Goal: Check status: Check status

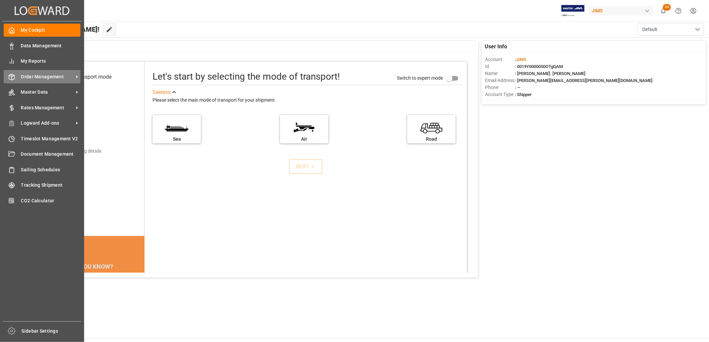
click at [41, 73] on span "Order Management" at bounding box center [47, 76] width 53 height 7
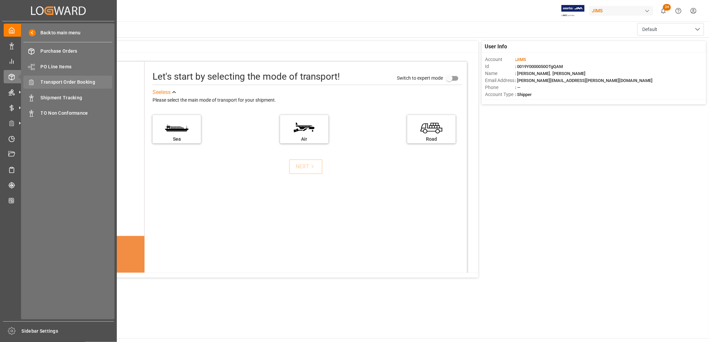
click at [74, 77] on div "Transport Order Booking Transport Order Booking" at bounding box center [67, 82] width 89 height 13
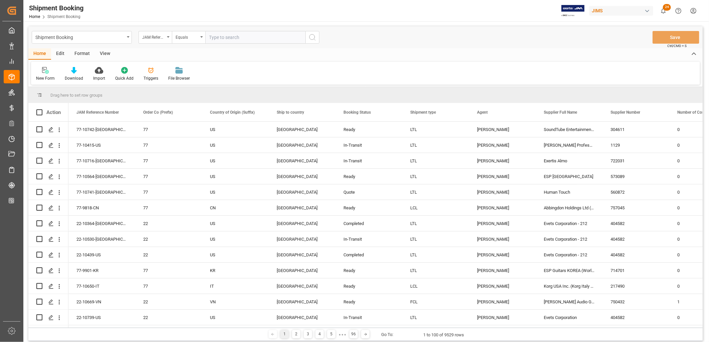
click at [215, 33] on input "text" at bounding box center [255, 37] width 100 height 13
type input "77-10290-CN"
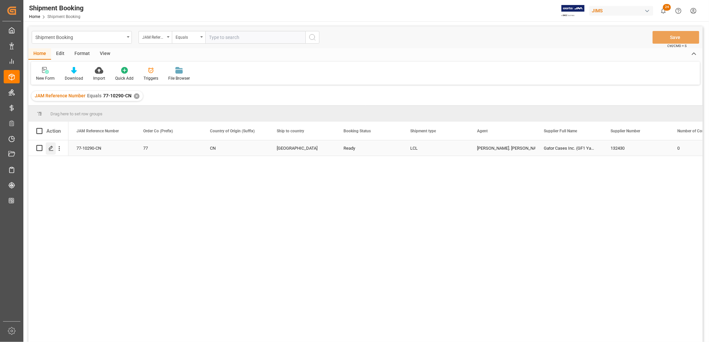
click at [51, 146] on icon "Press SPACE to select this row." at bounding box center [50, 148] width 5 height 5
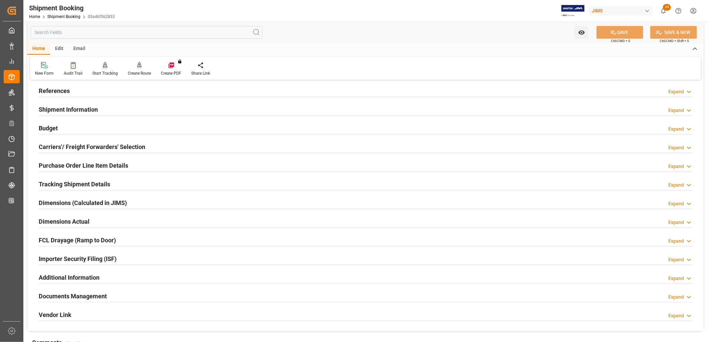
scroll to position [148, 0]
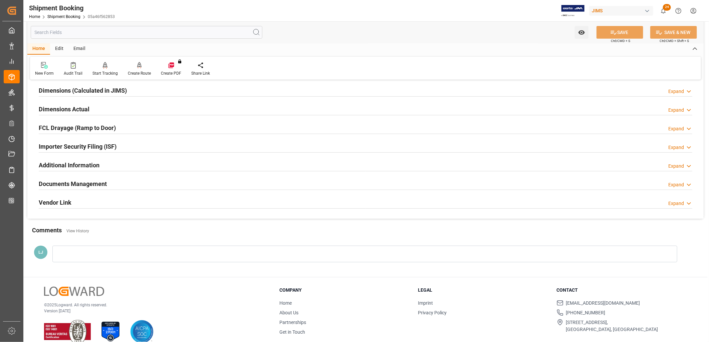
click at [88, 185] on h2 "Documents Management" at bounding box center [73, 184] width 68 height 9
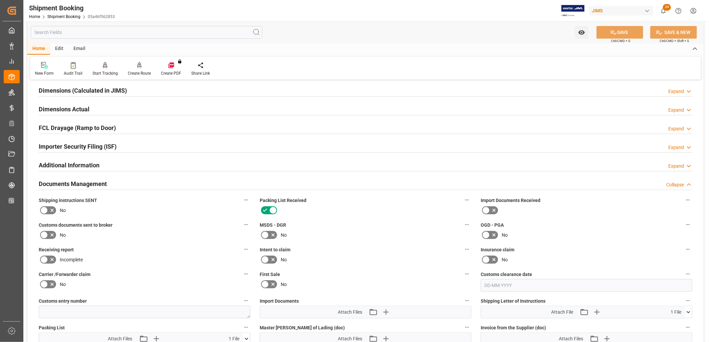
click at [44, 209] on icon at bounding box center [44, 211] width 8 height 8
click at [0, 0] on input "checkbox" at bounding box center [0, 0] width 0 height 0
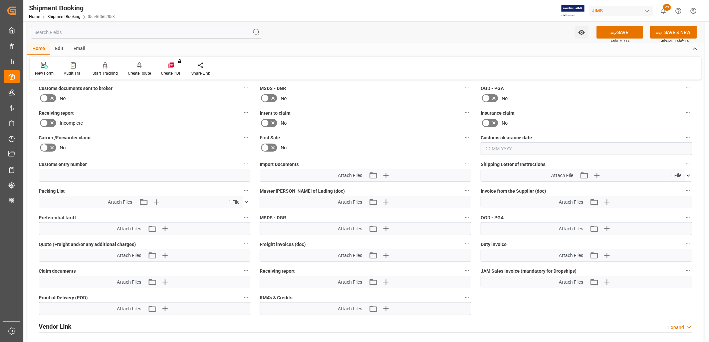
scroll to position [296, 0]
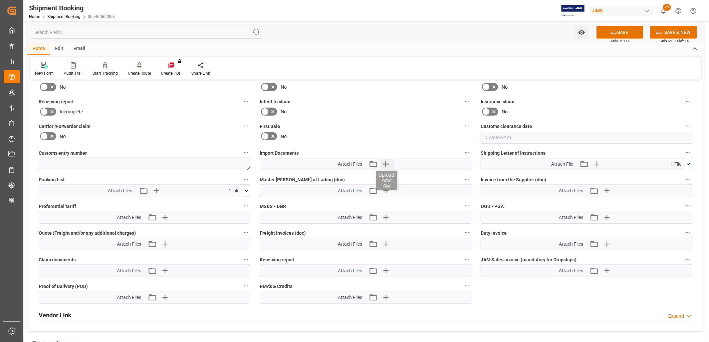
click at [386, 163] on icon "button" at bounding box center [385, 164] width 6 height 6
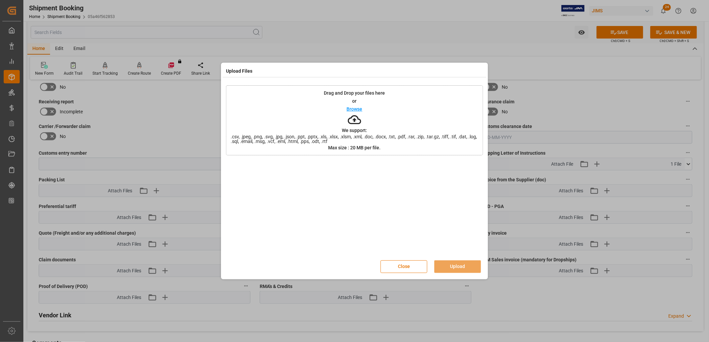
click at [357, 109] on p "Browse" at bounding box center [355, 109] width 16 height 5
click at [457, 264] on button "Upload" at bounding box center [457, 267] width 47 height 13
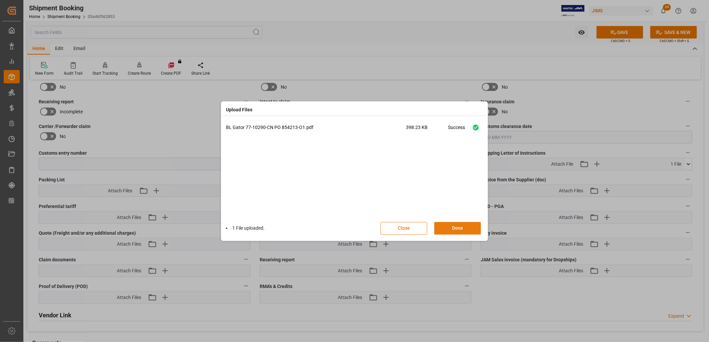
click at [458, 227] on button "Done" at bounding box center [457, 228] width 47 height 13
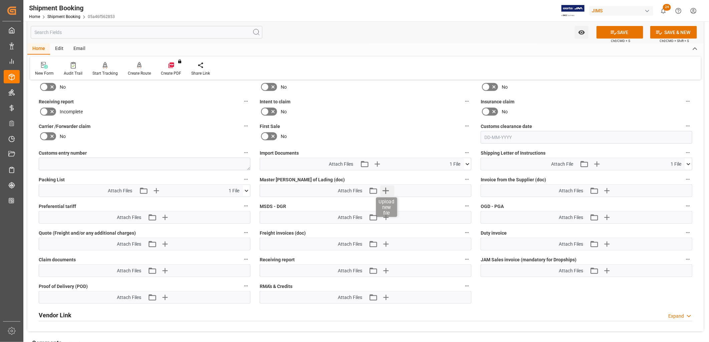
click at [388, 188] on icon "button" at bounding box center [385, 191] width 11 height 11
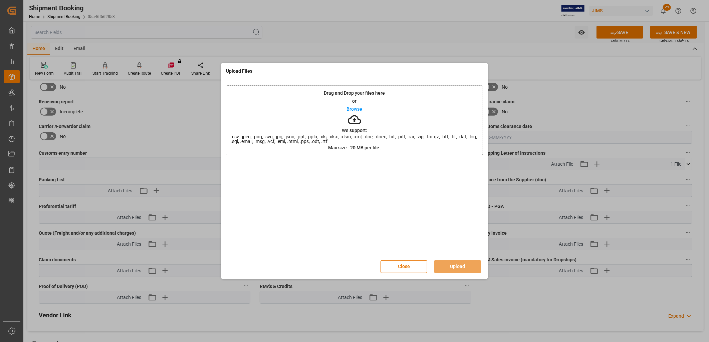
click at [350, 109] on p "Browse" at bounding box center [355, 109] width 16 height 5
click at [457, 266] on button "Upload" at bounding box center [457, 267] width 47 height 13
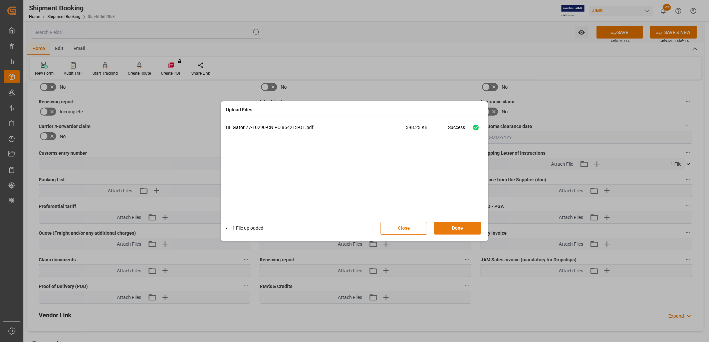
click at [462, 229] on button "Done" at bounding box center [457, 228] width 47 height 13
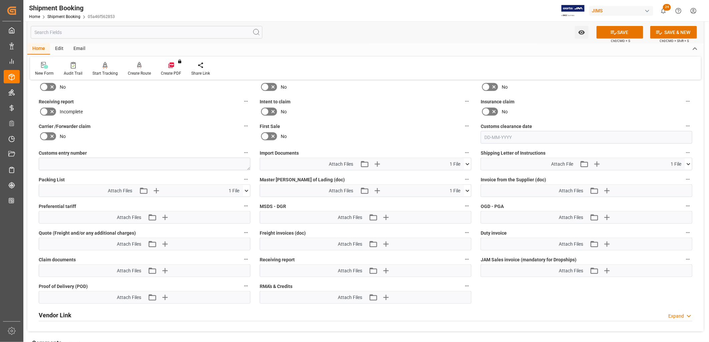
click at [468, 190] on icon at bounding box center [468, 191] width 4 height 2
click at [462, 202] on icon at bounding box center [463, 203] width 7 height 7
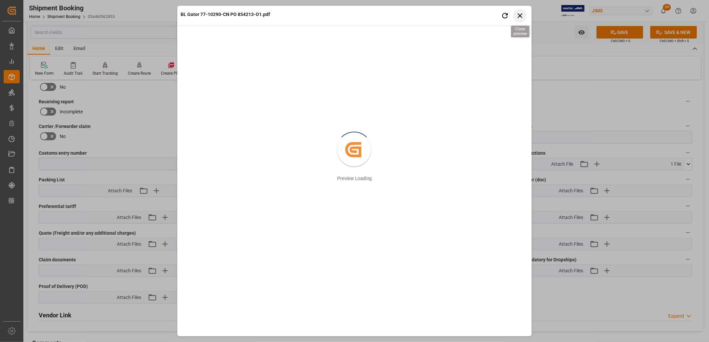
click at [521, 15] on icon "button" at bounding box center [520, 15] width 8 height 8
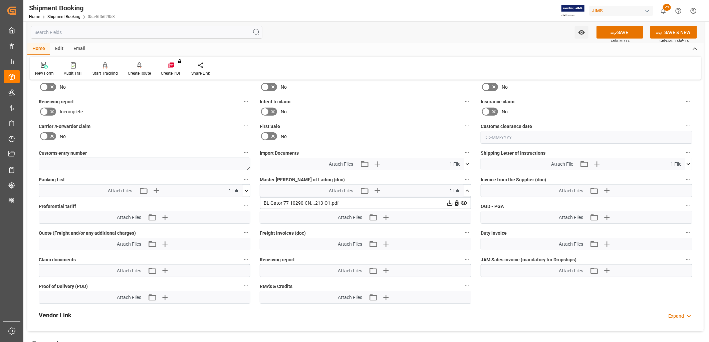
click at [469, 189] on icon at bounding box center [467, 191] width 7 height 7
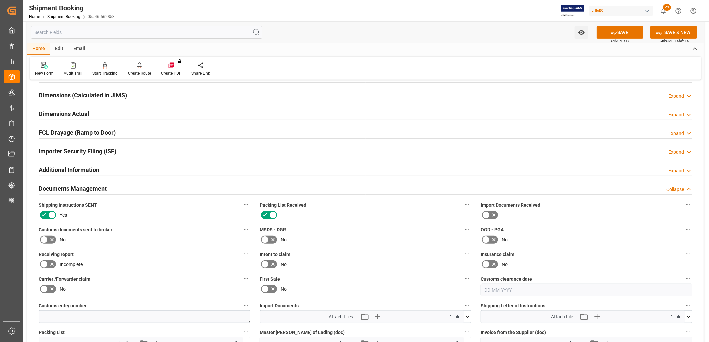
scroll to position [0, 0]
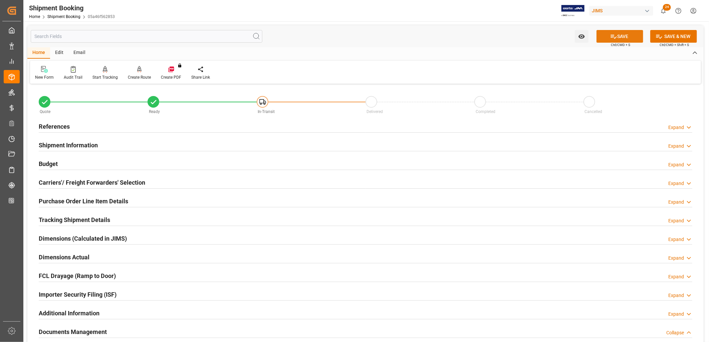
click at [627, 37] on button "SAVE" at bounding box center [619, 36] width 47 height 13
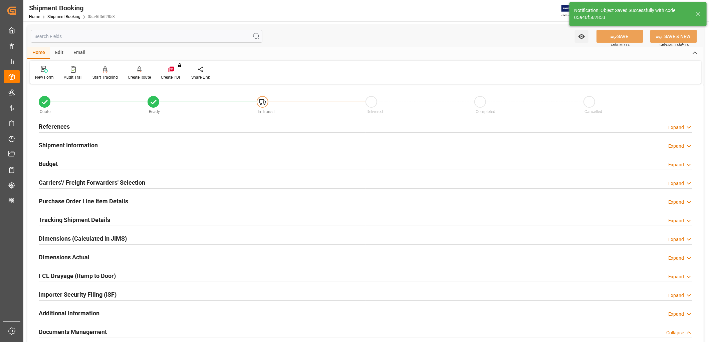
click at [61, 125] on h2 "References" at bounding box center [54, 126] width 31 height 9
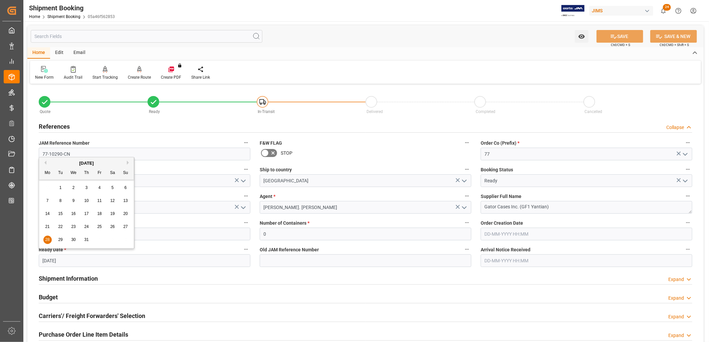
click at [71, 259] on input "[DATE]" at bounding box center [145, 261] width 212 height 13
click at [127, 164] on button "Next Month" at bounding box center [129, 163] width 4 height 4
click at [46, 163] on button "Previous Month" at bounding box center [44, 163] width 4 height 4
click at [75, 239] on span "30" at bounding box center [73, 240] width 4 height 5
type input "[DATE]"
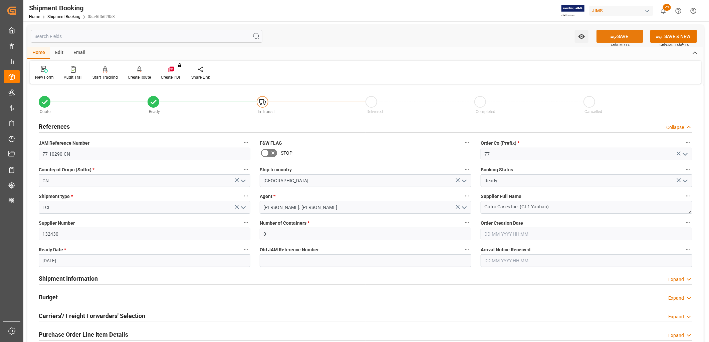
click at [621, 34] on button "SAVE" at bounding box center [619, 36] width 47 height 13
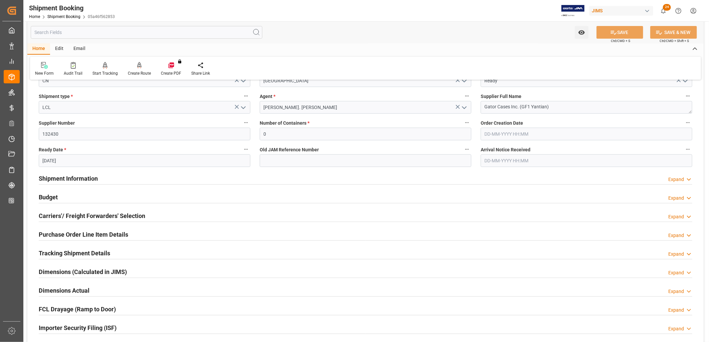
scroll to position [111, 0]
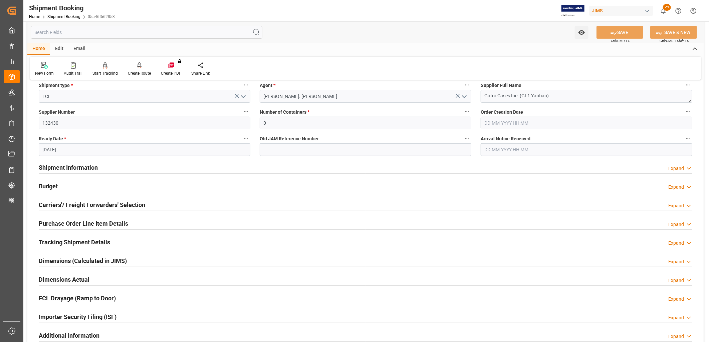
click at [90, 169] on h2 "Shipment Information" at bounding box center [68, 167] width 59 height 9
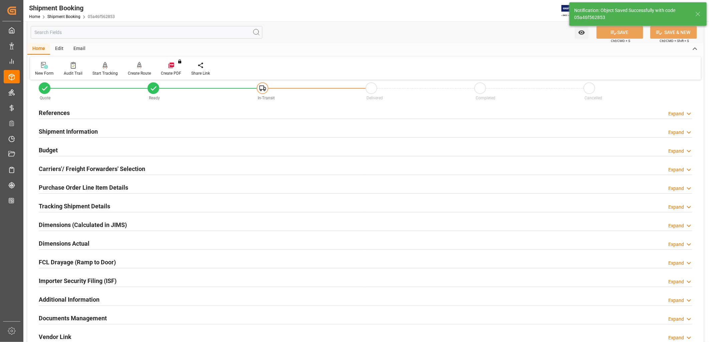
scroll to position [11, 0]
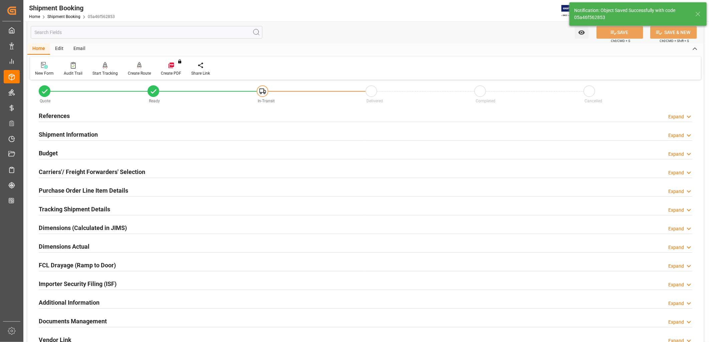
click at [89, 213] on h2 "Tracking Shipment Details" at bounding box center [74, 209] width 71 height 9
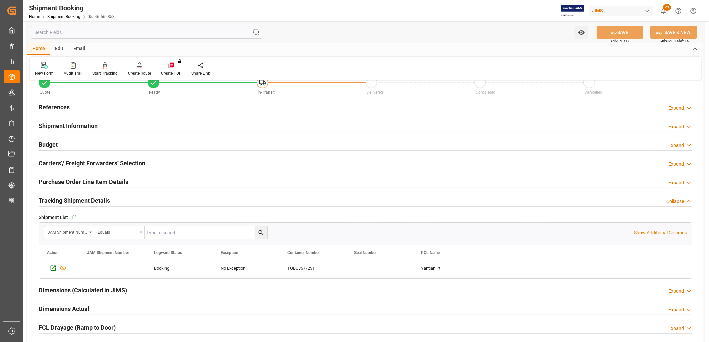
scroll to position [8, 0]
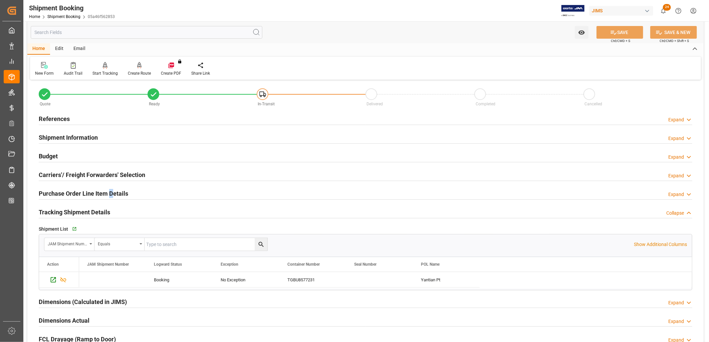
click at [111, 195] on h2 "Purchase Order Line Item Details" at bounding box center [83, 193] width 89 height 9
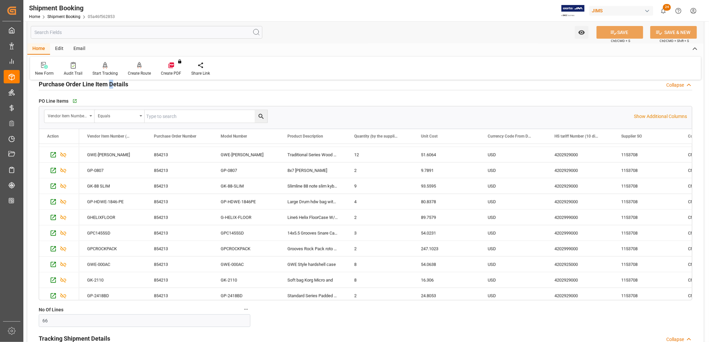
scroll to position [0, 0]
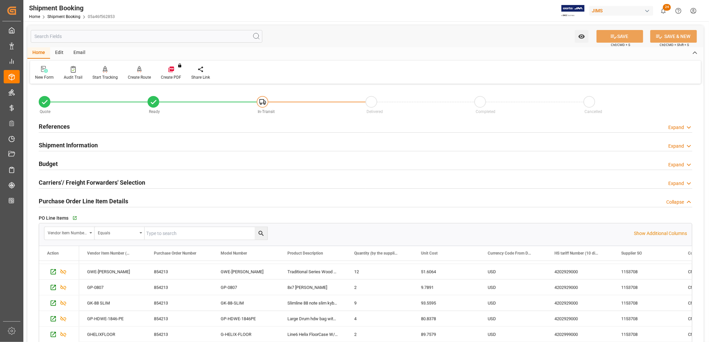
click at [52, 162] on h2 "Budget" at bounding box center [48, 164] width 19 height 9
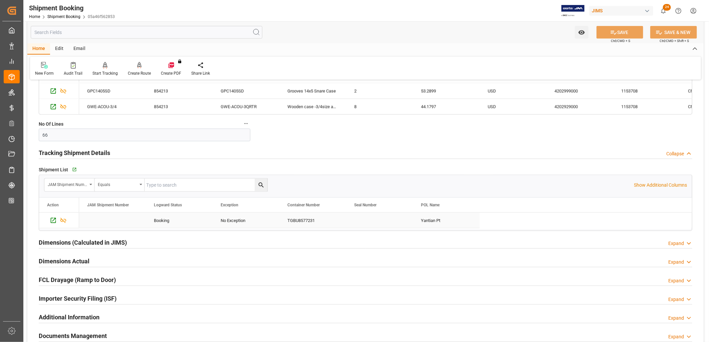
scroll to position [404, 0]
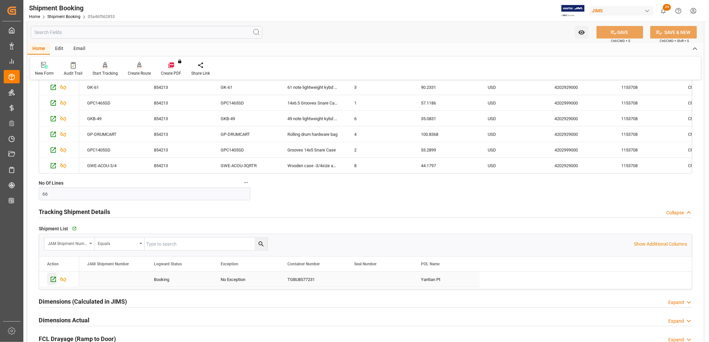
click at [52, 280] on icon "Press SPACE to select this row." at bounding box center [53, 279] width 7 height 7
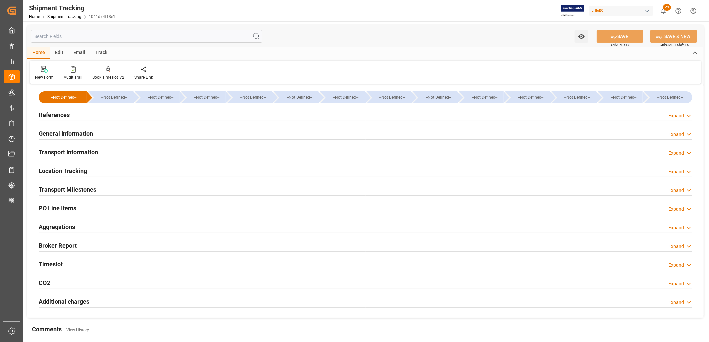
type input "[DATE]"
click at [49, 115] on h2 "References" at bounding box center [54, 114] width 31 height 9
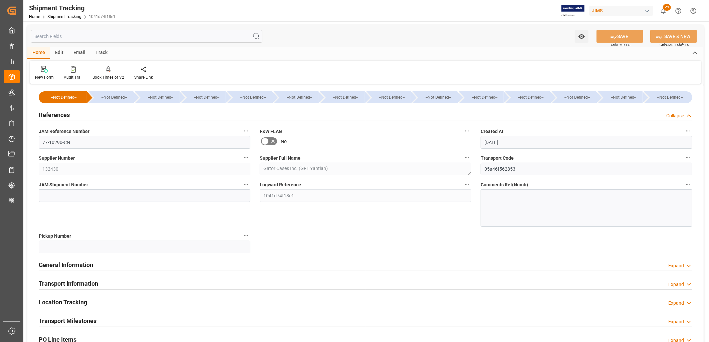
click at [78, 282] on h2 "Transport Information" at bounding box center [68, 283] width 59 height 9
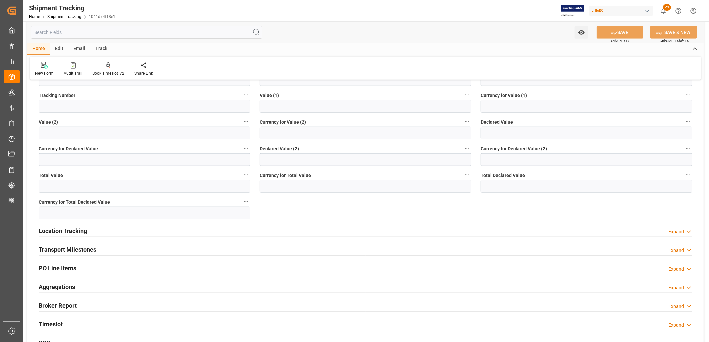
scroll to position [371, 0]
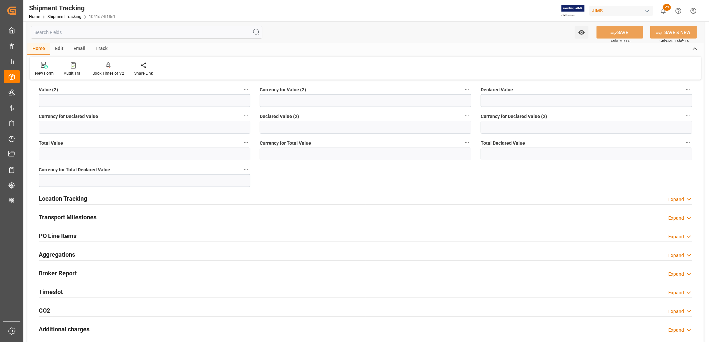
click at [52, 215] on h2 "Transport Milestones" at bounding box center [68, 217] width 58 height 9
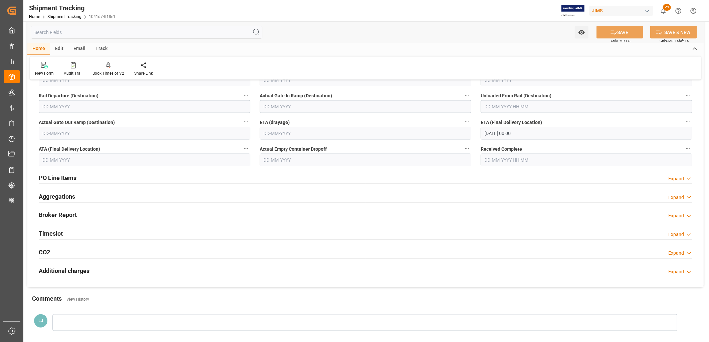
scroll to position [630, 0]
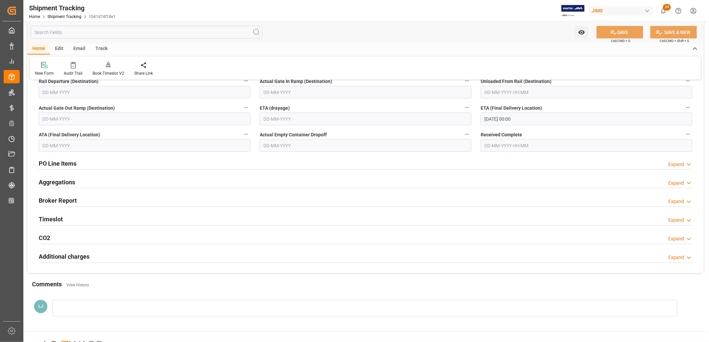
click at [70, 163] on h2 "PO Line Items" at bounding box center [58, 163] width 38 height 9
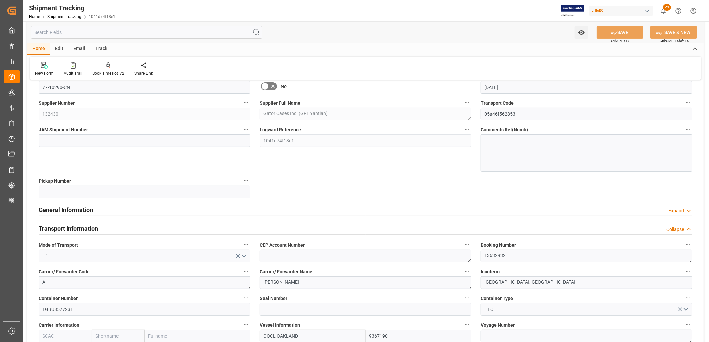
scroll to position [0, 0]
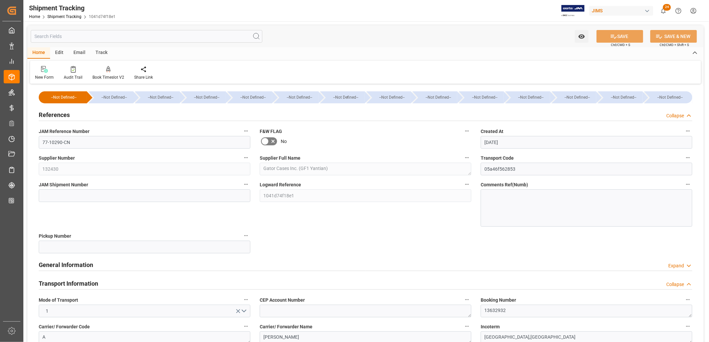
click at [54, 195] on input at bounding box center [145, 196] width 212 height 13
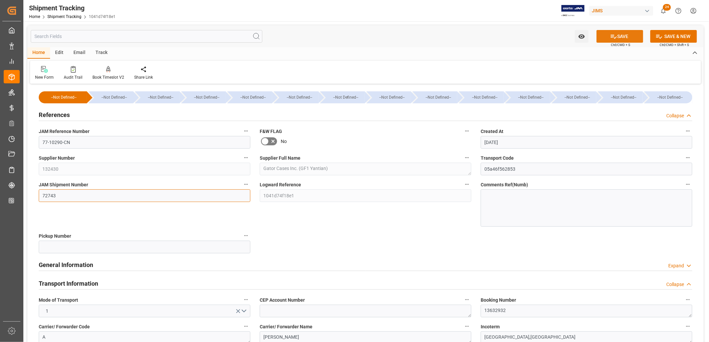
type input "72743"
click at [619, 37] on button "SAVE" at bounding box center [619, 36] width 47 height 13
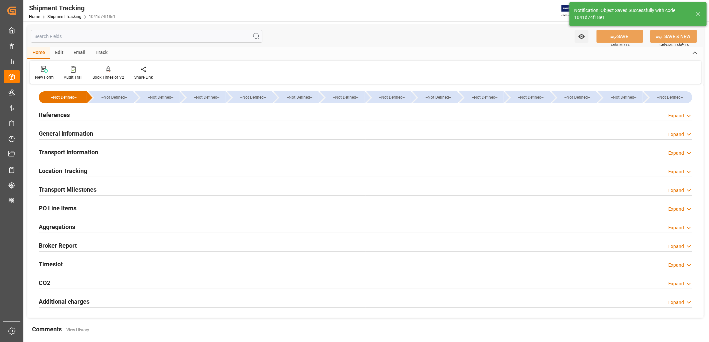
click at [56, 109] on div "References" at bounding box center [54, 114] width 31 height 13
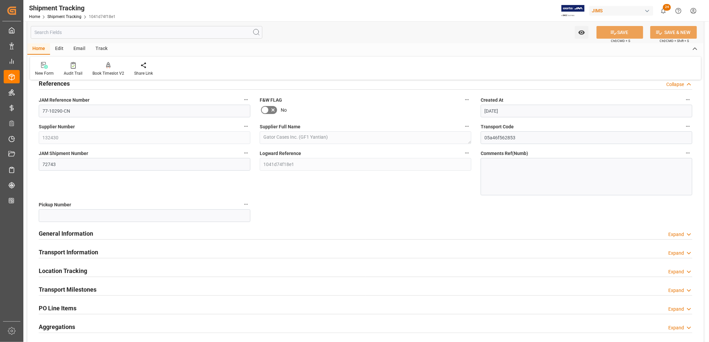
scroll to position [74, 0]
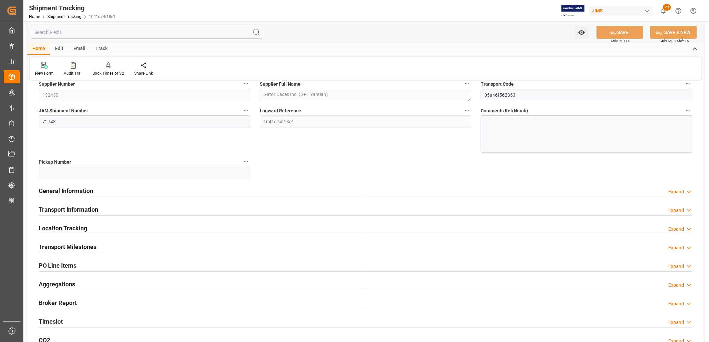
click at [76, 230] on h2 "Location Tracking" at bounding box center [63, 228] width 48 height 9
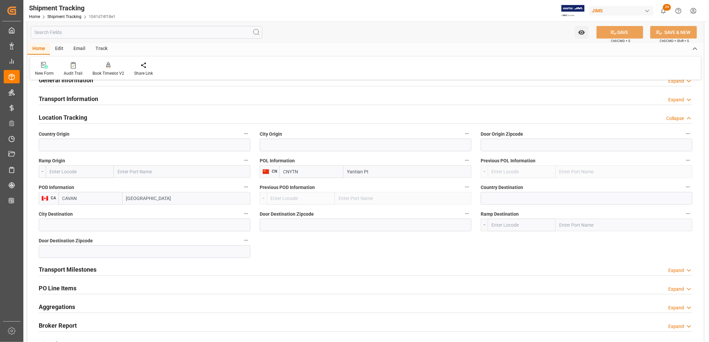
scroll to position [185, 0]
click at [74, 270] on h2 "Transport Milestones" at bounding box center [68, 269] width 58 height 9
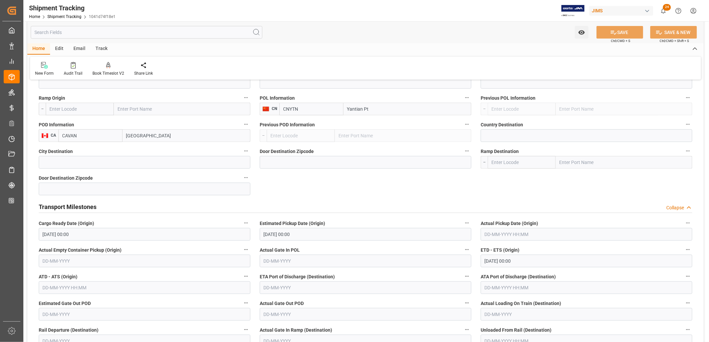
scroll to position [0, 0]
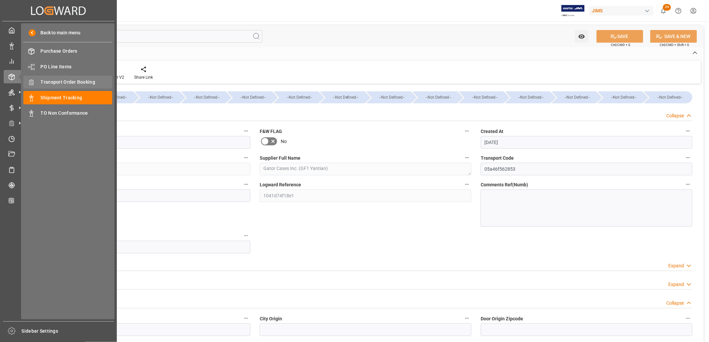
click at [54, 81] on span "Transport Order Booking" at bounding box center [77, 82] width 72 height 7
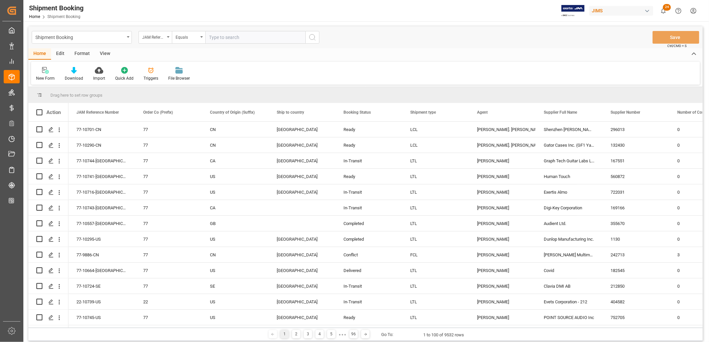
click at [214, 36] on input "text" at bounding box center [255, 37] width 100 height 13
type input "77-10557-GB"
click at [314, 34] on icon "search button" at bounding box center [312, 37] width 8 height 8
